Goal: Task Accomplishment & Management: Use online tool/utility

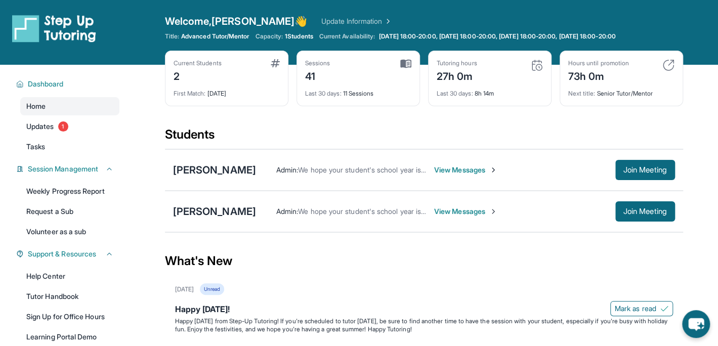
click at [456, 169] on span "View Messages" at bounding box center [465, 170] width 63 height 10
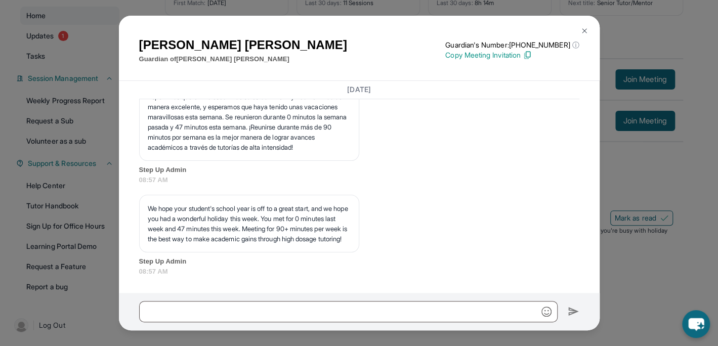
scroll to position [11106, 0]
click at [584, 29] on img at bounding box center [584, 31] width 8 height 8
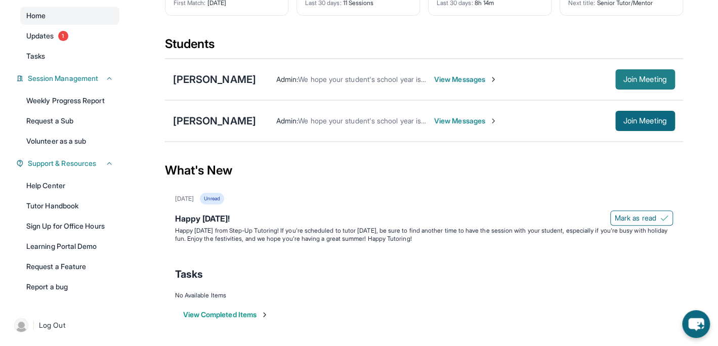
click at [634, 76] on span "Join Meeting" at bounding box center [644, 79] width 43 height 6
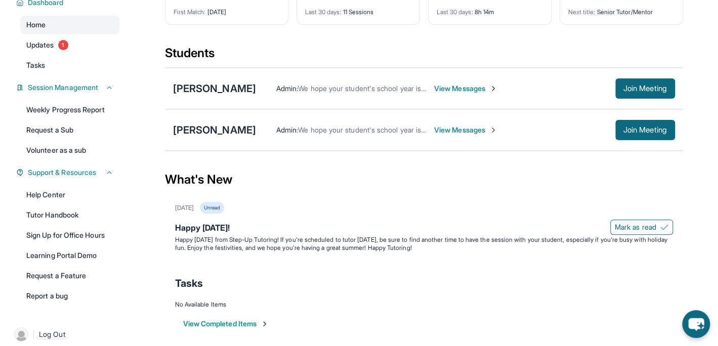
scroll to position [91, 0]
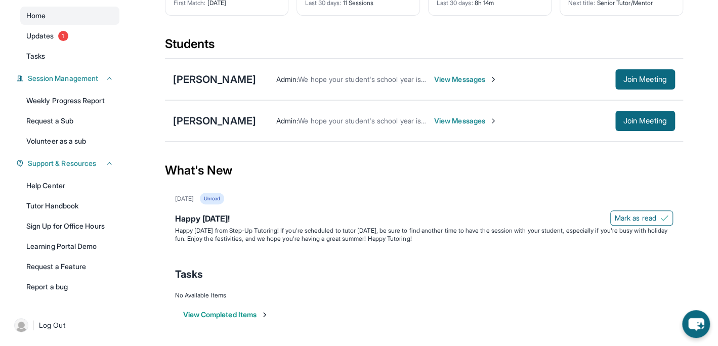
click at [461, 77] on span "View Messages" at bounding box center [465, 79] width 63 height 10
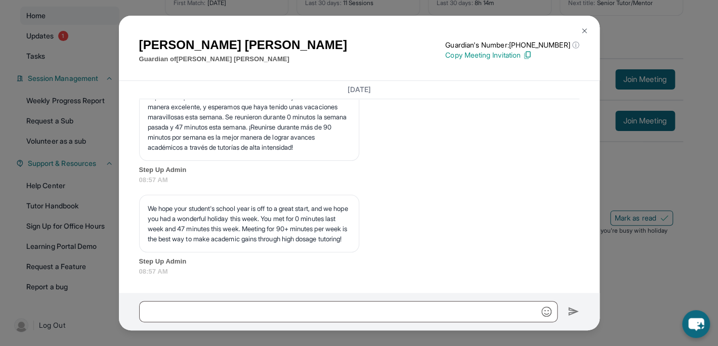
scroll to position [11055, 0]
click at [583, 30] on img at bounding box center [584, 31] width 8 height 8
